Goal: Transaction & Acquisition: Purchase product/service

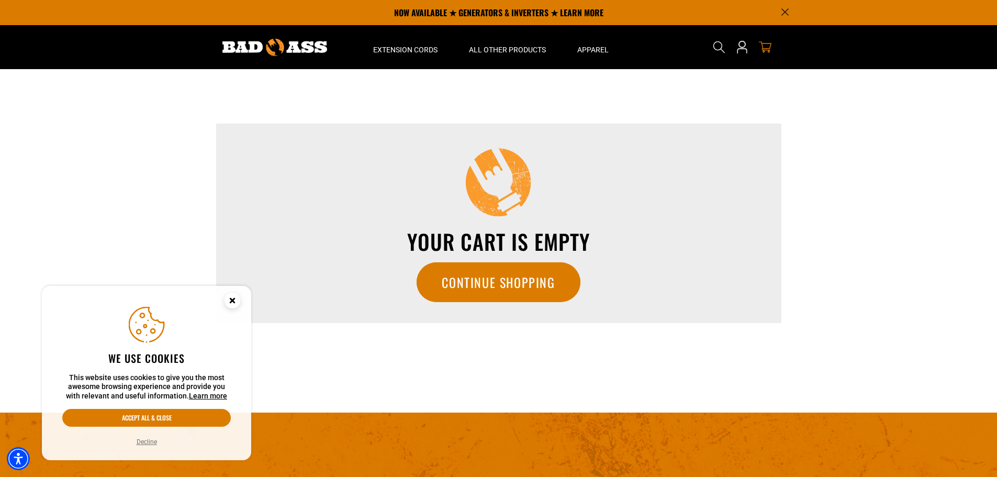
click at [224, 297] on icon "Close this option" at bounding box center [232, 301] width 31 height 31
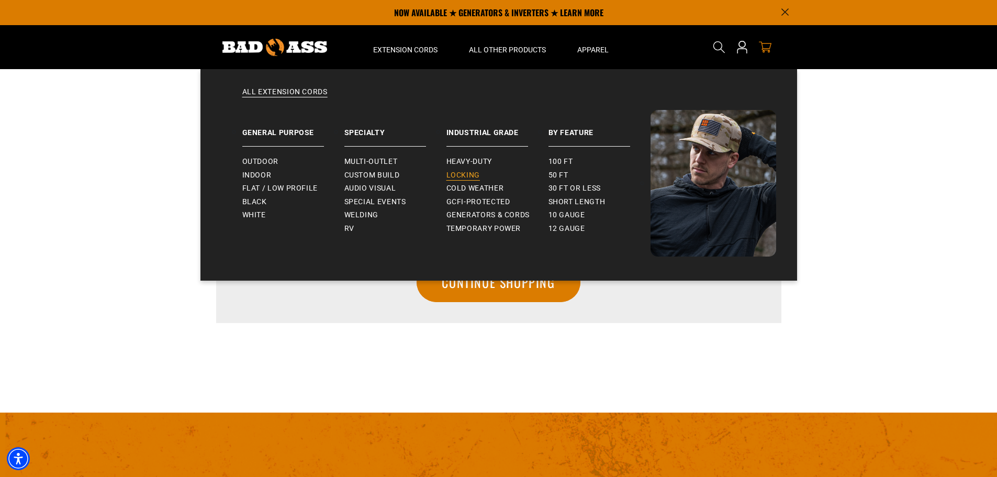
click at [461, 174] on span "Locking" at bounding box center [464, 175] width 34 height 9
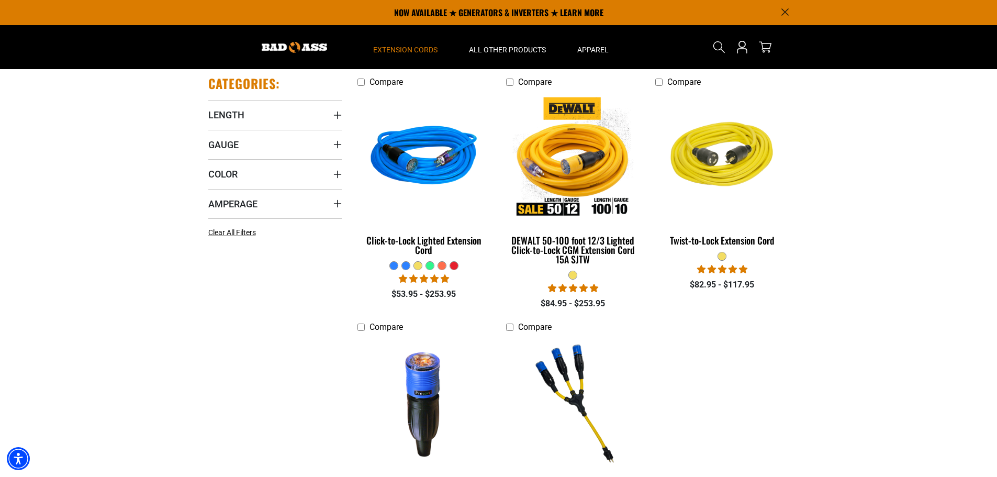
scroll to position [209, 0]
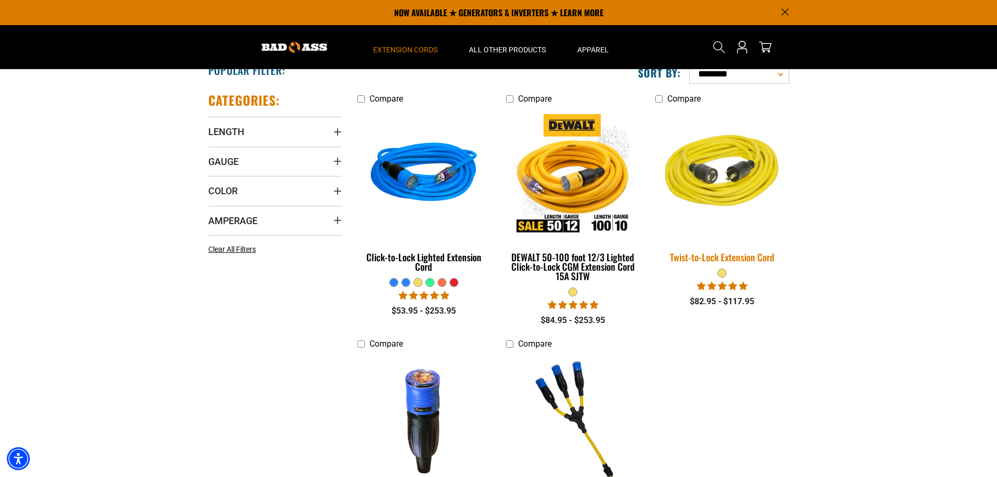
click at [716, 176] on img at bounding box center [722, 174] width 147 height 134
